Goal: Navigation & Orientation: Find specific page/section

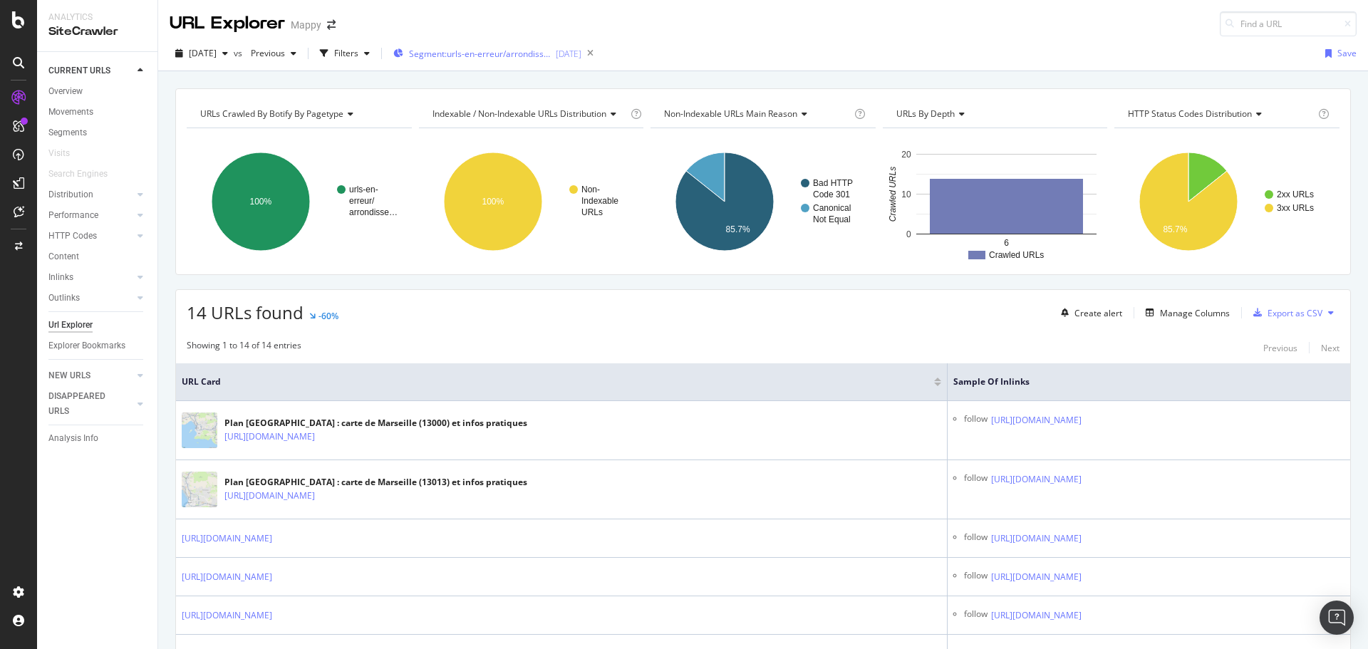
click at [529, 58] on span "Segment: urls-en-erreur/arrondissement" at bounding box center [480, 54] width 143 height 12
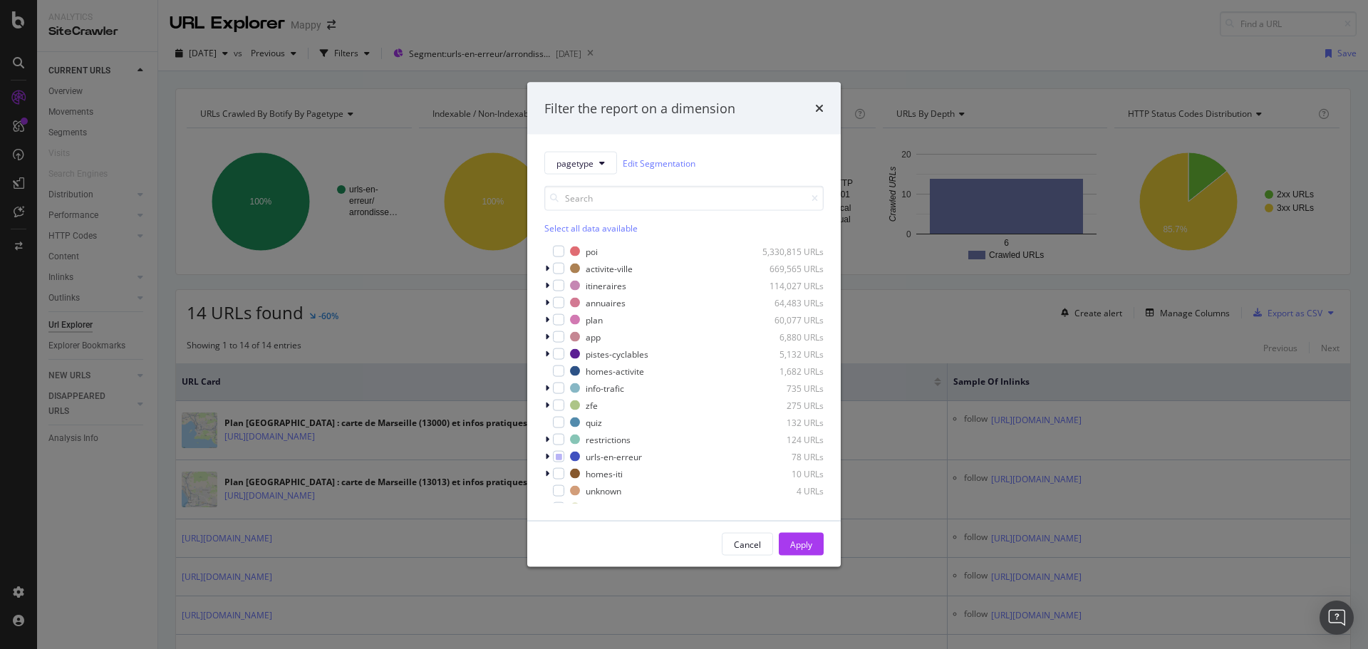
click at [819, 101] on div "times" at bounding box center [819, 108] width 9 height 19
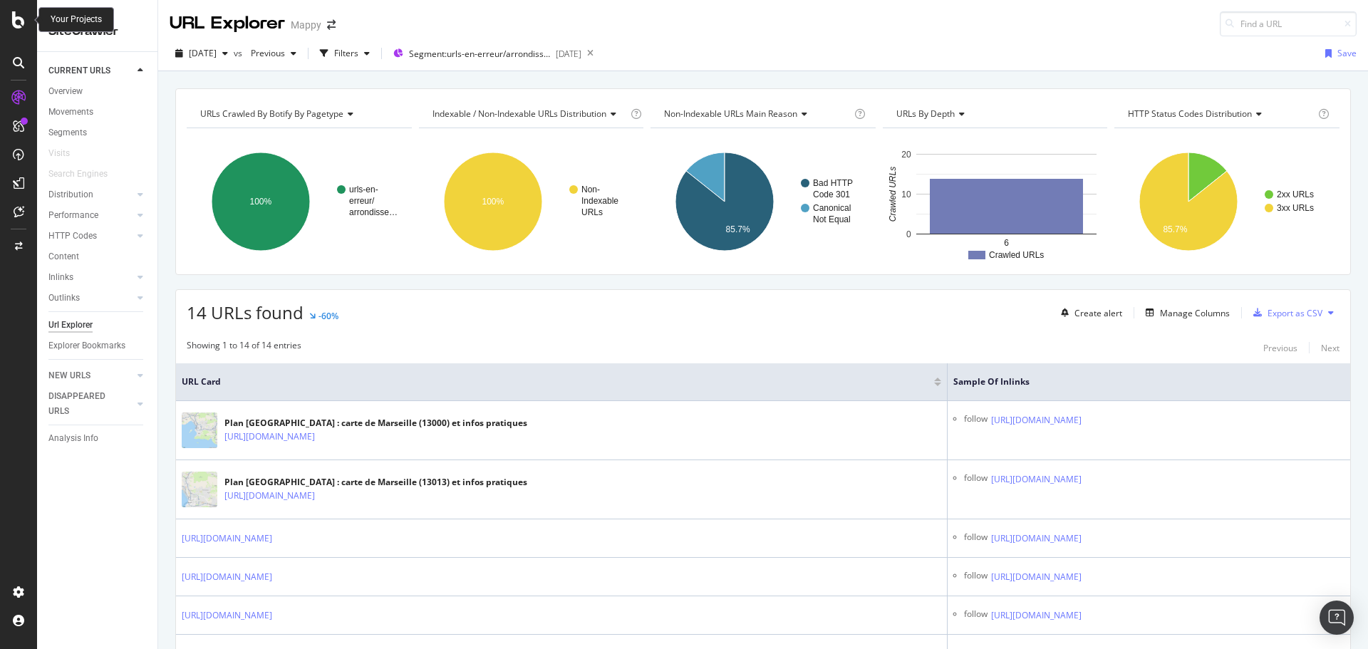
click at [24, 12] on icon at bounding box center [18, 19] width 13 height 17
